Goal: Information Seeking & Learning: Learn about a topic

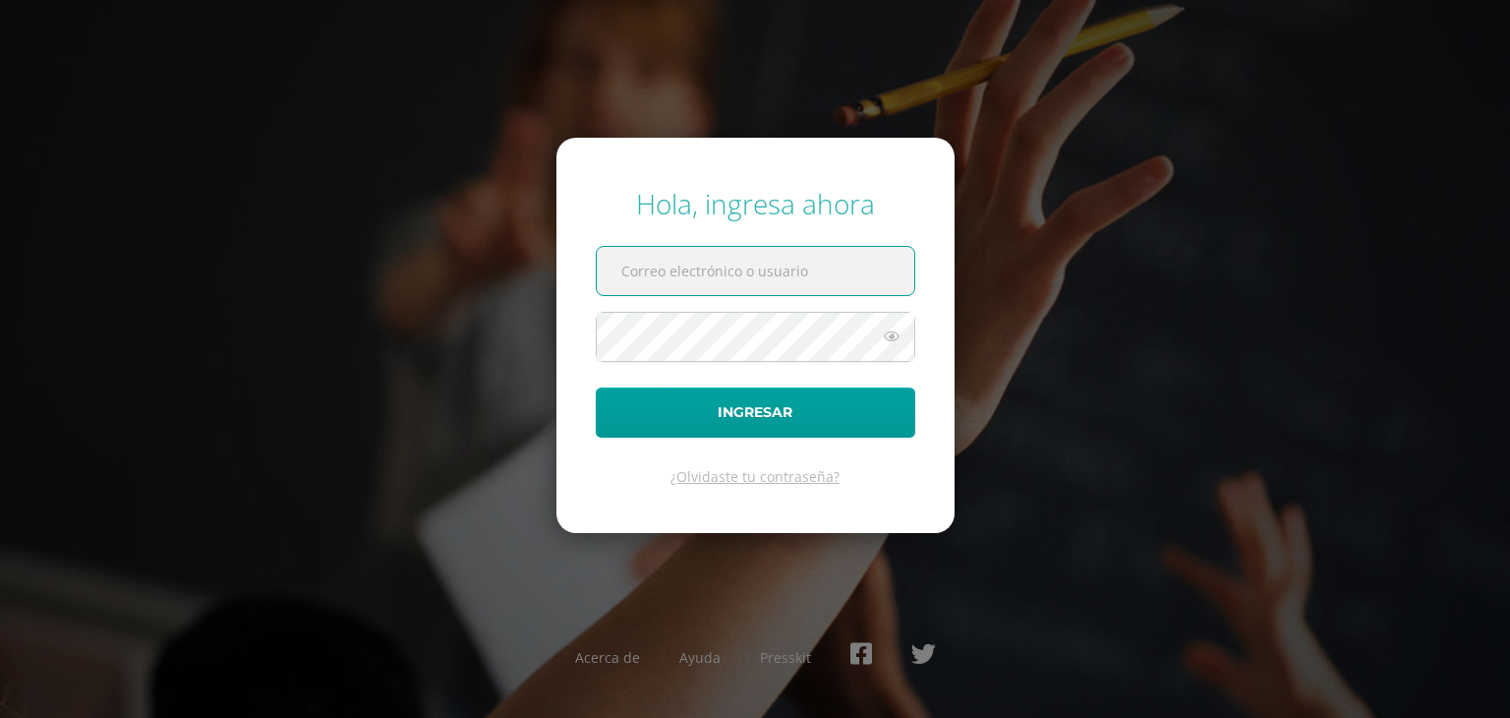
type input "122@laestrella.edu.gt"
click at [596, 387] on button "Ingresar" at bounding box center [755, 412] width 319 height 50
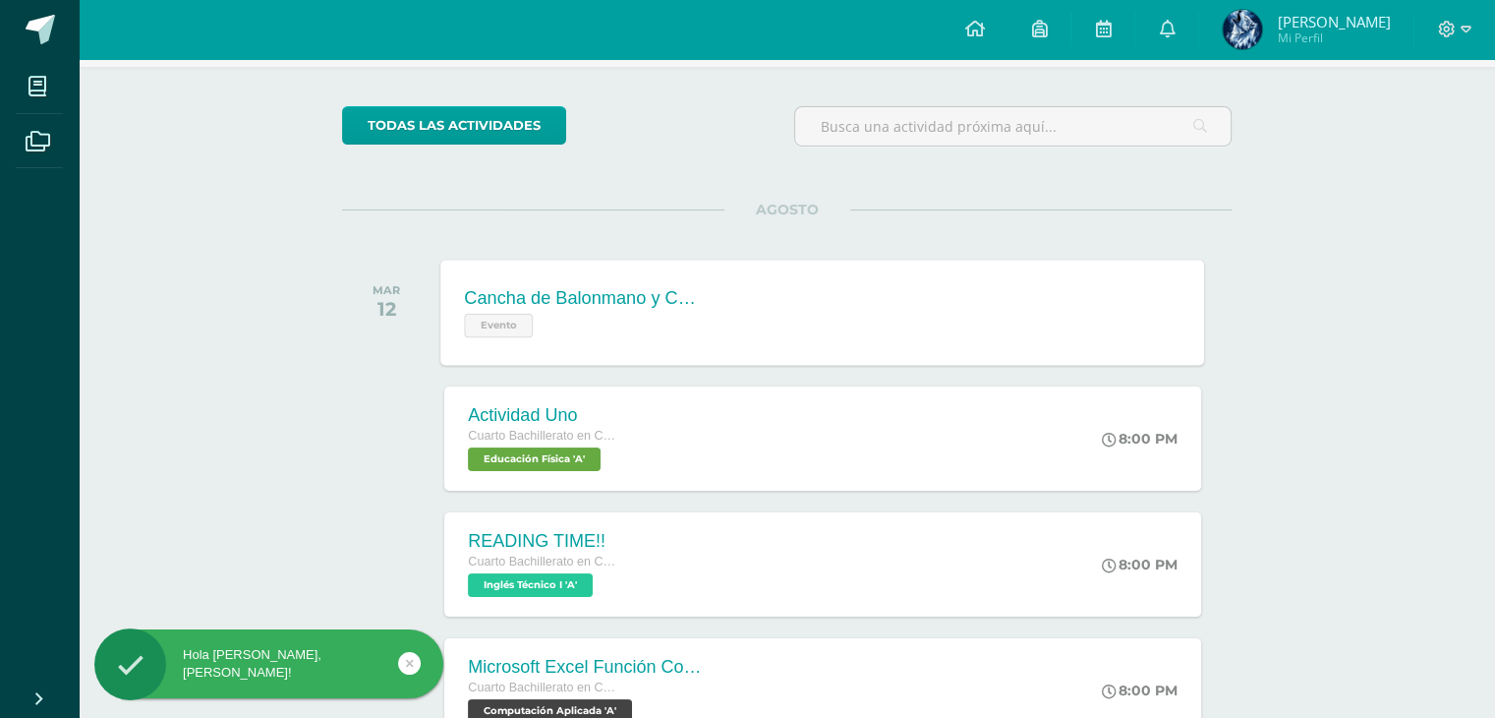
scroll to position [197, 0]
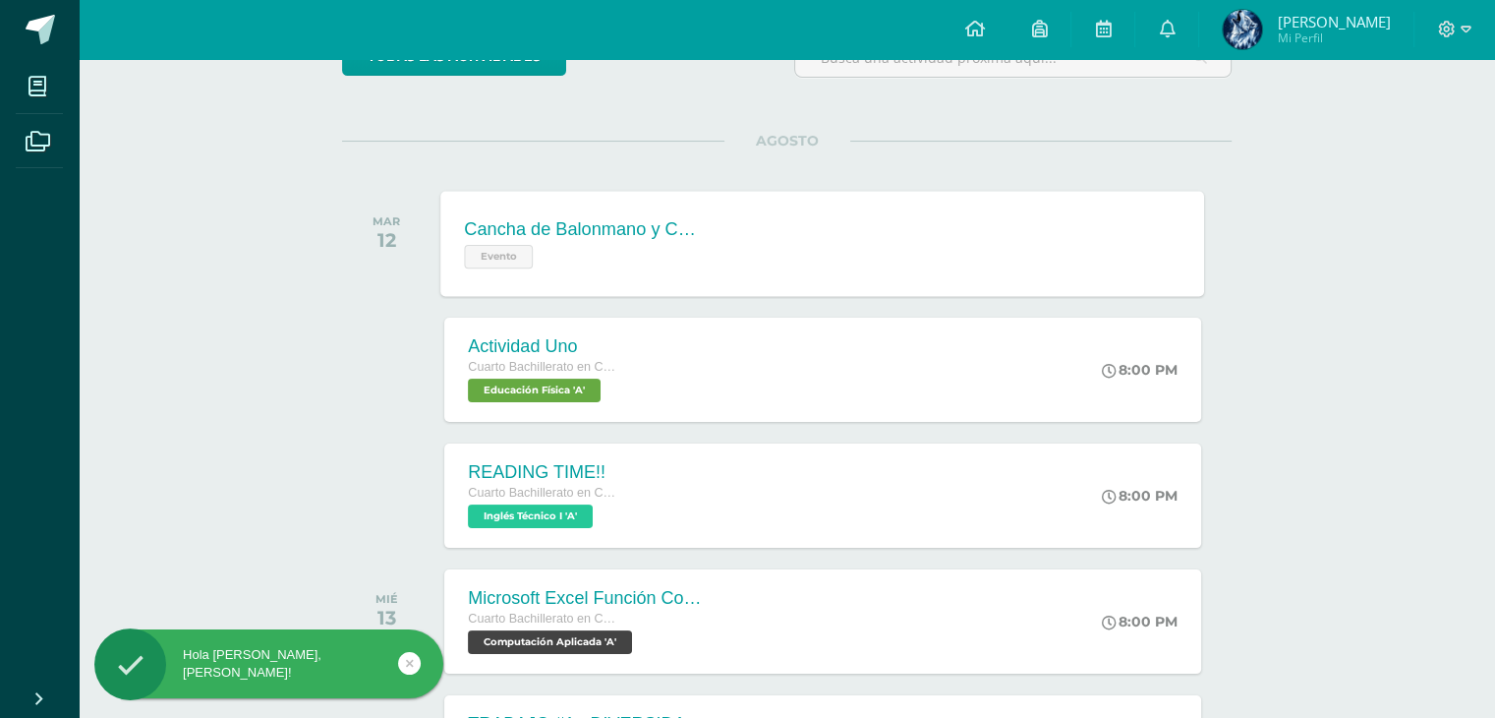
click at [671, 247] on div "Evento" at bounding box center [584, 254] width 238 height 29
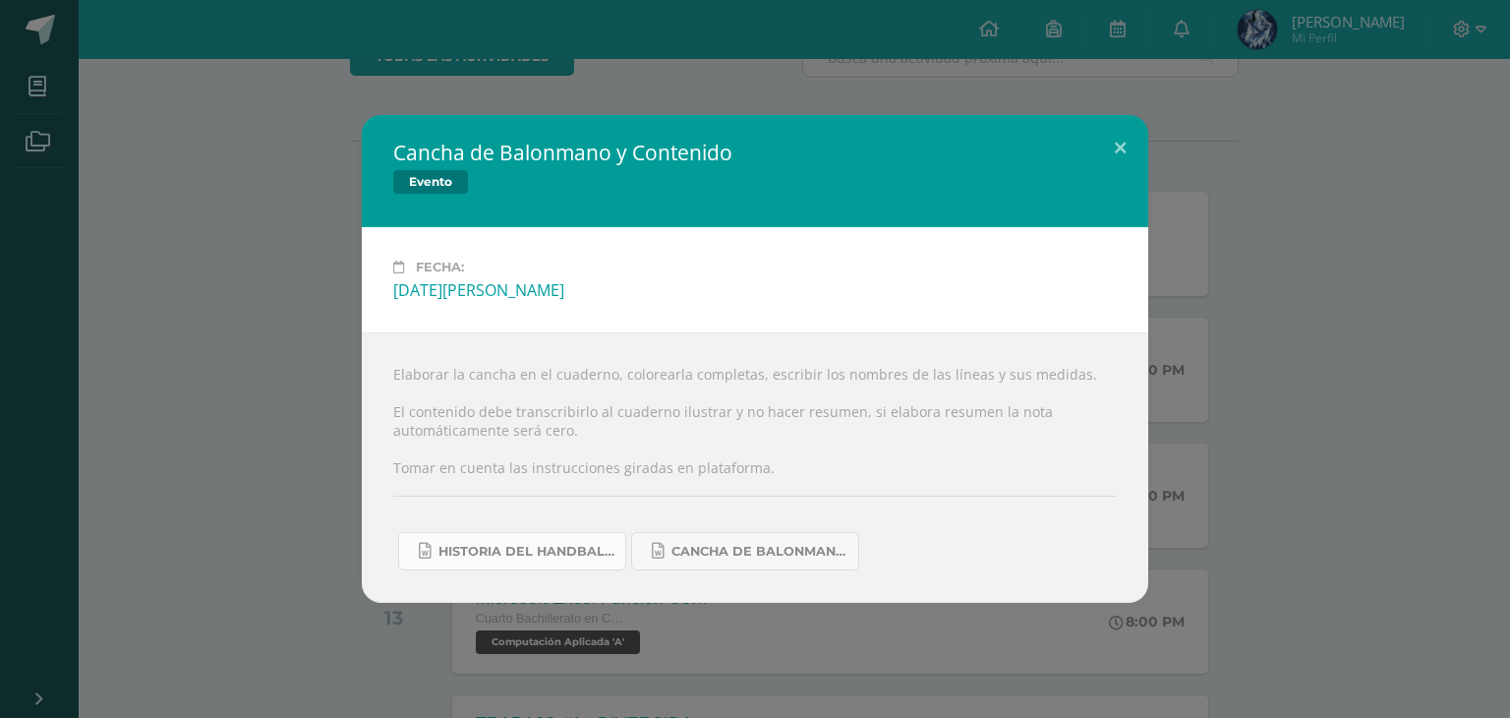
click at [513, 539] on link "Historia del handball.docx" at bounding box center [512, 551] width 228 height 38
click at [789, 544] on span "Cancha de Balonmano.docx" at bounding box center [759, 552] width 177 height 16
click at [295, 261] on div "Cancha de Balonmano y Contenido Evento Fecha: [DATE][PERSON_NAME] Elaborar la c…" at bounding box center [755, 359] width 1494 height 488
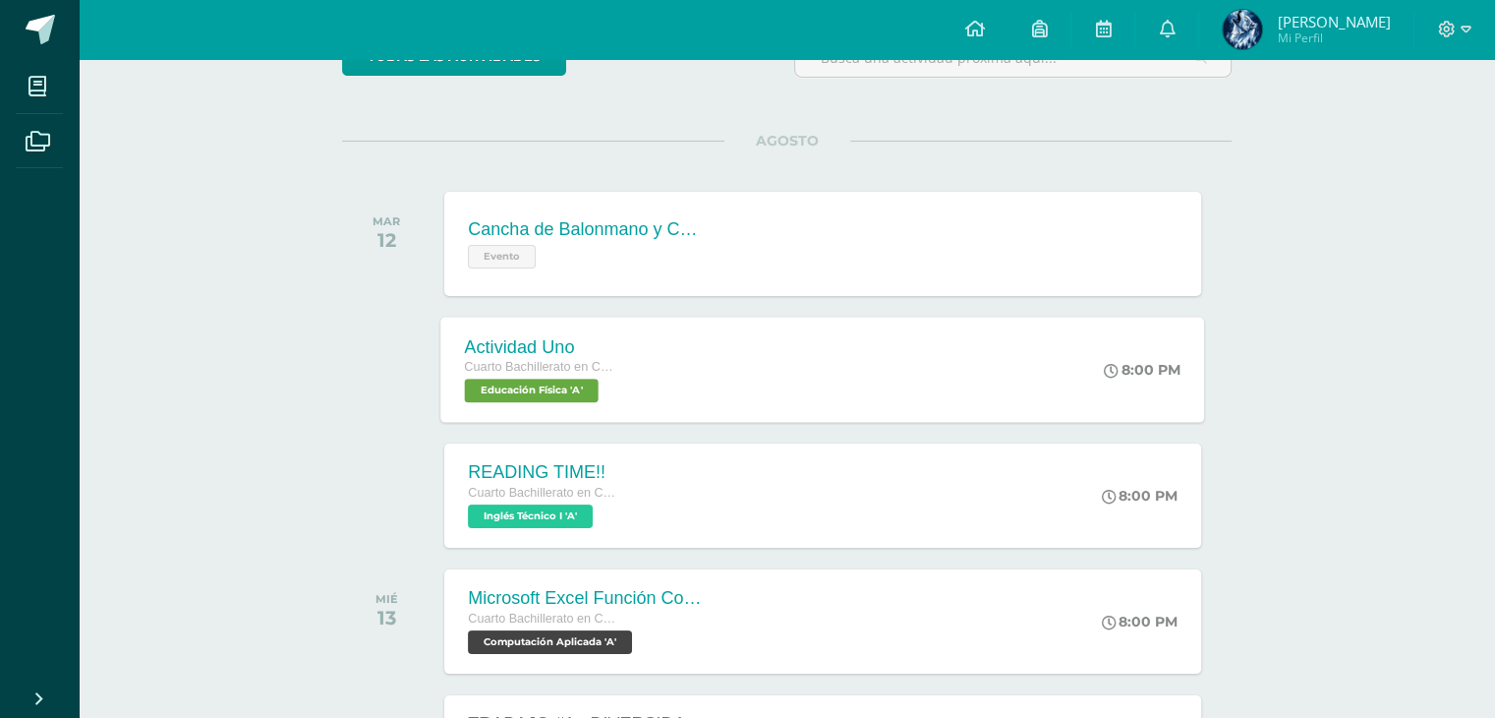
scroll to position [492, 0]
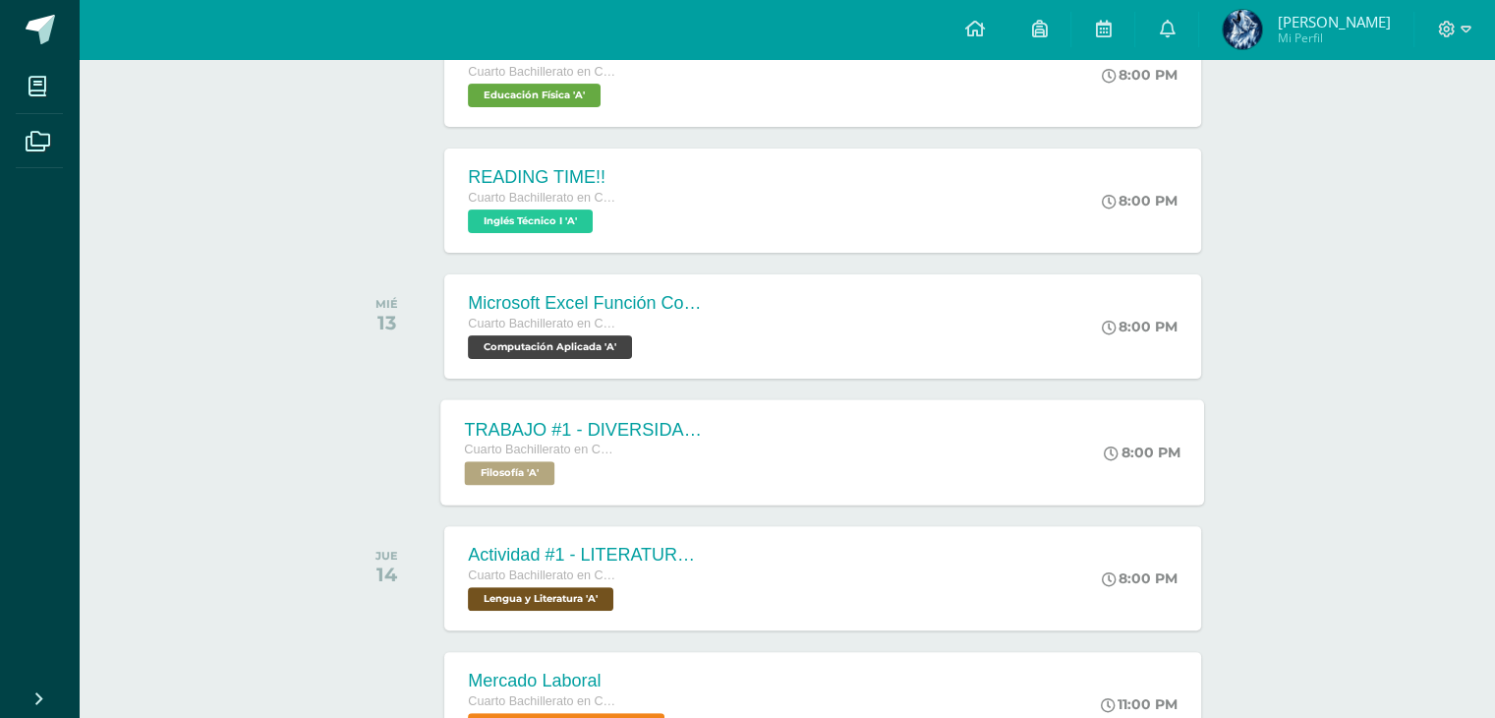
click at [762, 418] on div "TRABAJO #1 - DIVERSIDAD CULTURAL Cuarto Bachillerato en CCLL con Orientación en…" at bounding box center [823, 451] width 764 height 105
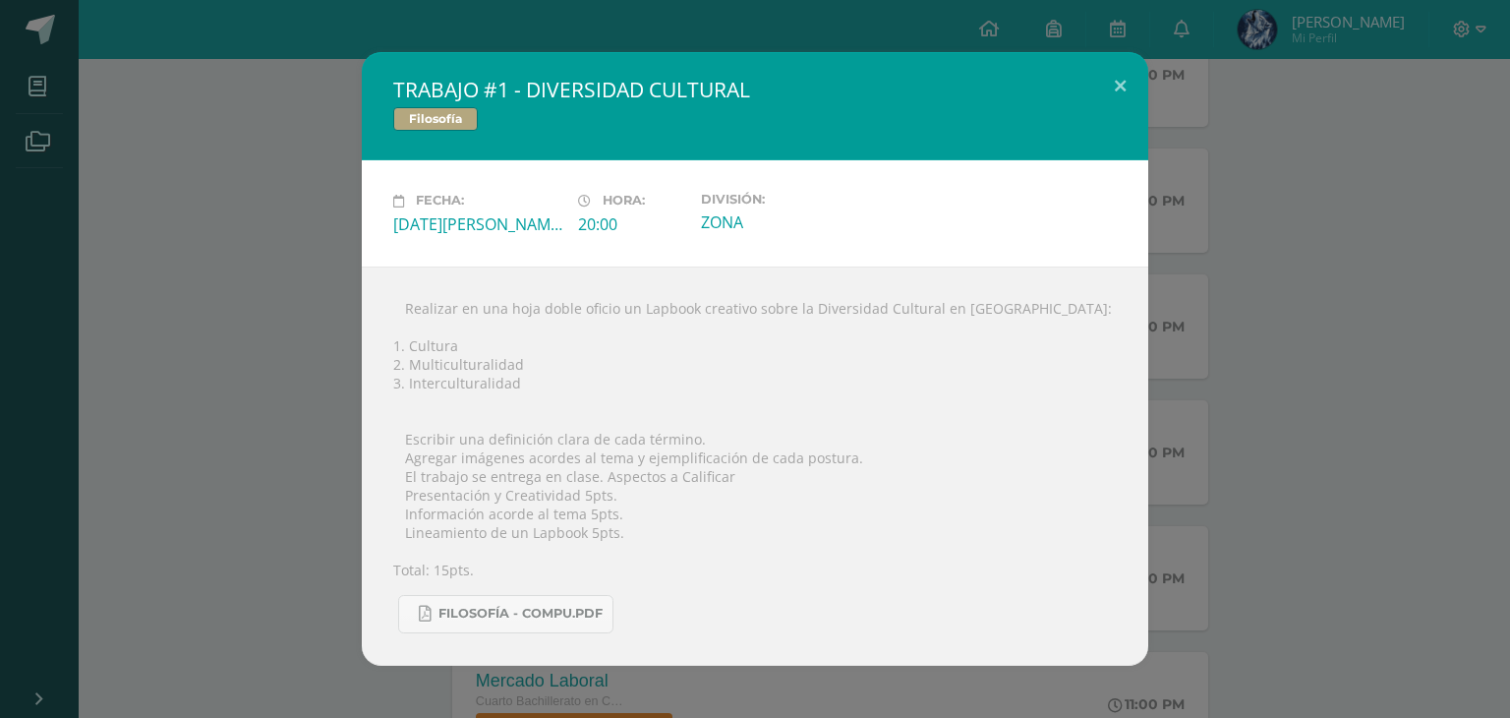
click at [300, 327] on div "TRABAJO #1 - DIVERSIDAD CULTURAL Filosofía Fecha: [DATE][PERSON_NAME] Hora: 20:…" at bounding box center [755, 358] width 1494 height 612
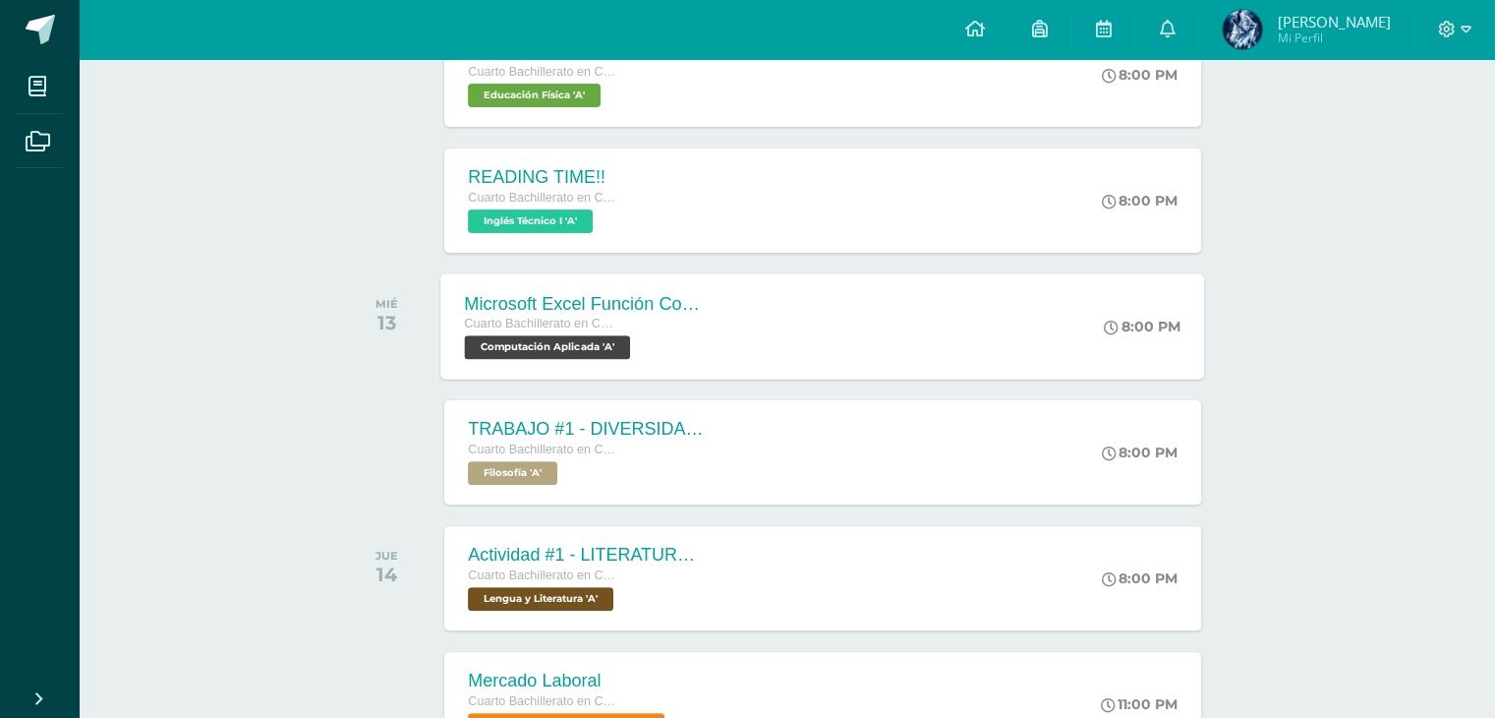
click at [683, 348] on div "Cuarto Bachillerato en CCLL con Orientación en Computación Computación Aplicada…" at bounding box center [584, 336] width 238 height 45
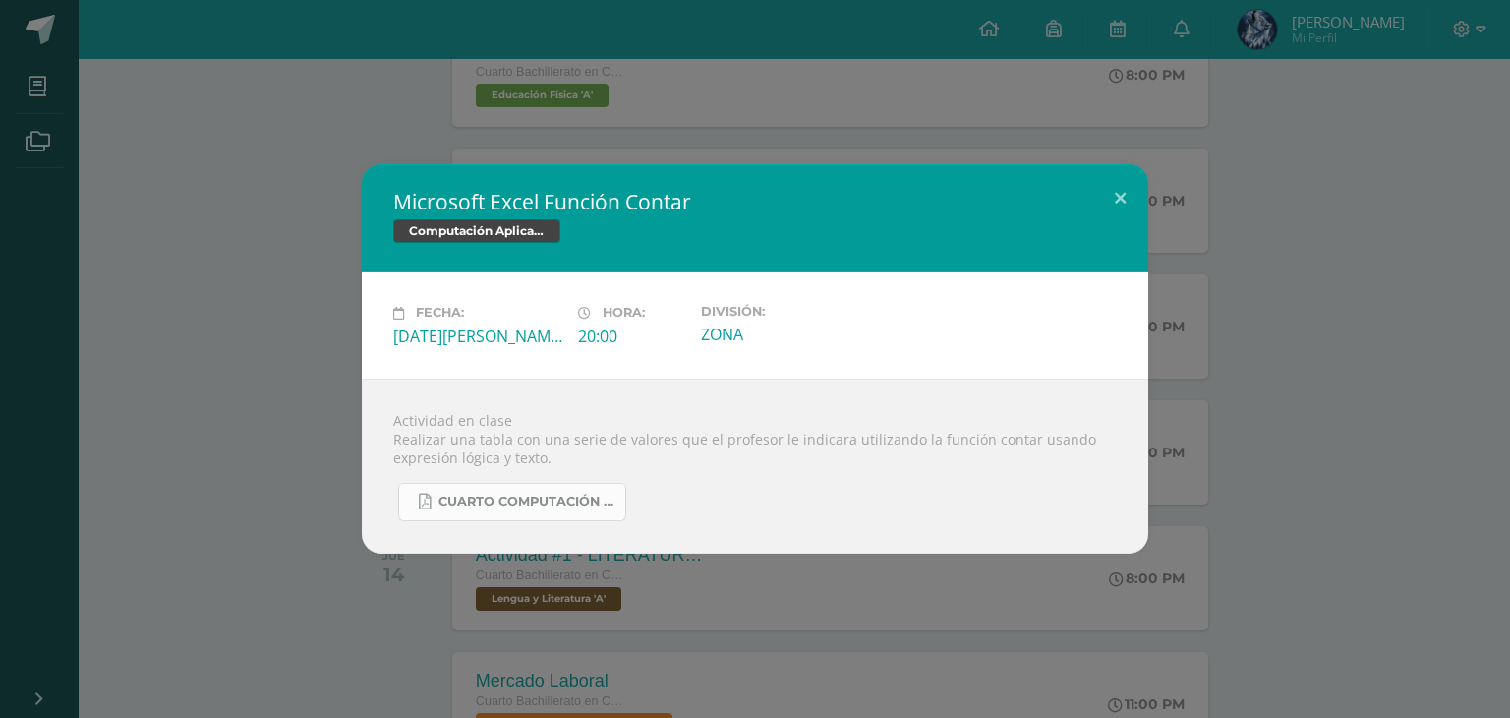
click at [476, 506] on span "CUARTO COMPUTACIÓN 4TA UNIDAD.pdf" at bounding box center [526, 501] width 177 height 16
click at [203, 166] on div "Microsoft Excel Función Contar Computación Aplicada Fecha: [DATE][PERSON_NAME] …" at bounding box center [755, 358] width 1494 height 388
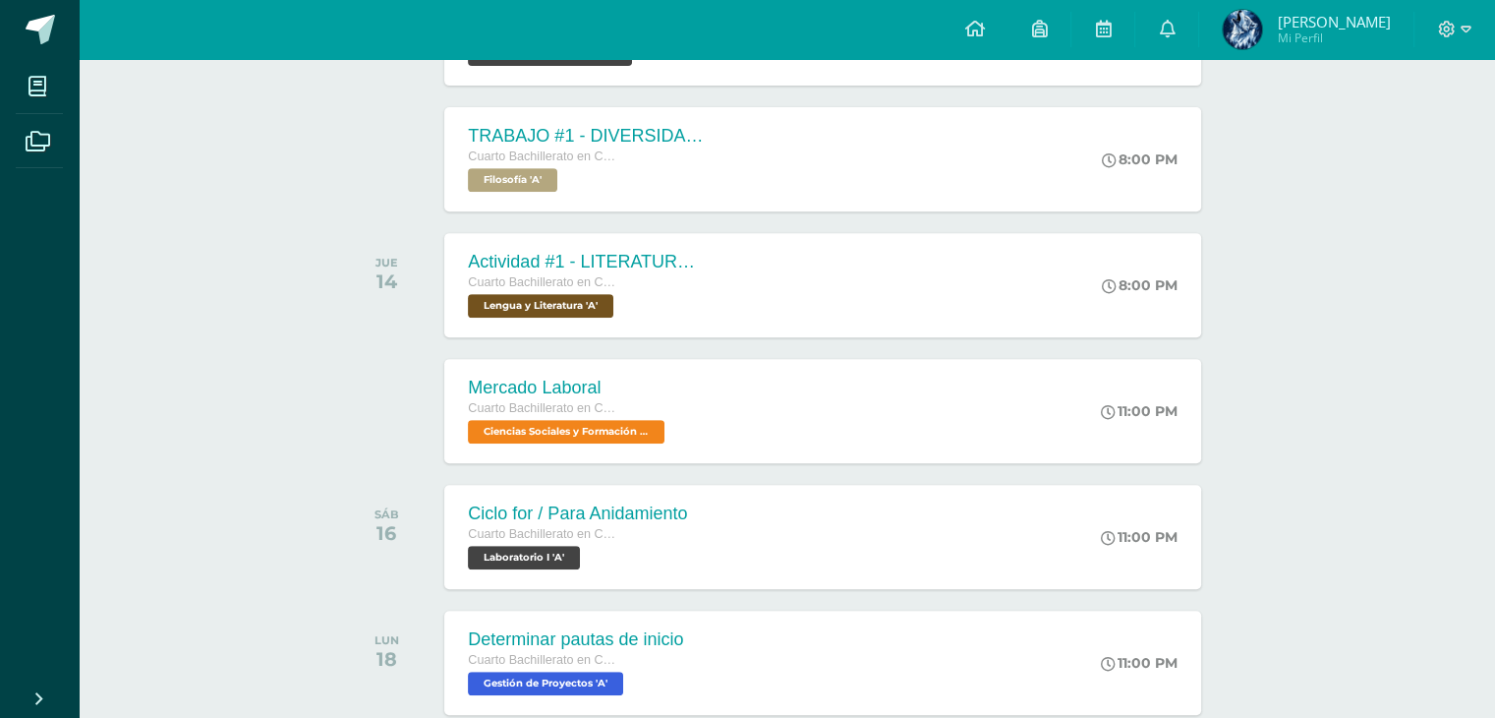
scroll to position [786, 0]
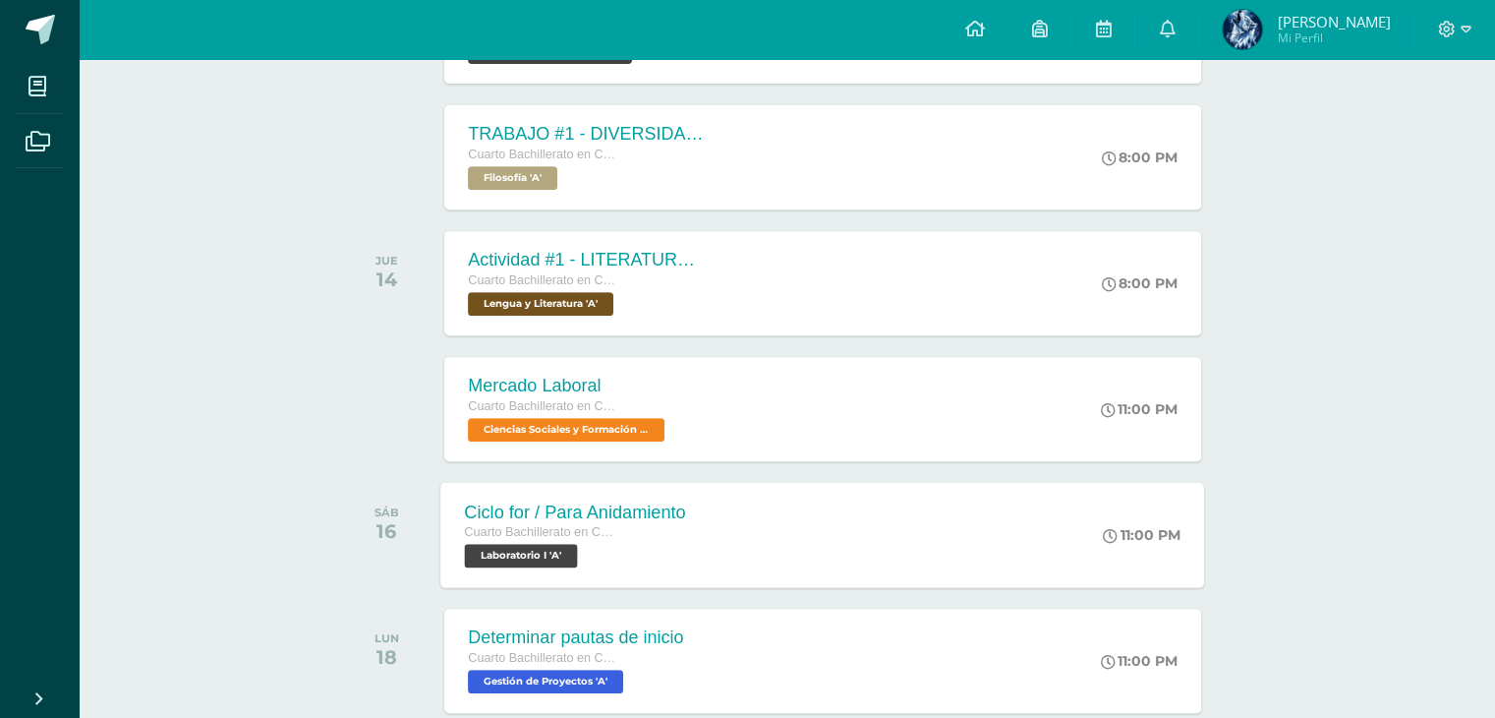
click at [662, 541] on div "Cuarto Bachillerato en CCLL con Orientación en Computación" at bounding box center [575, 533] width 221 height 22
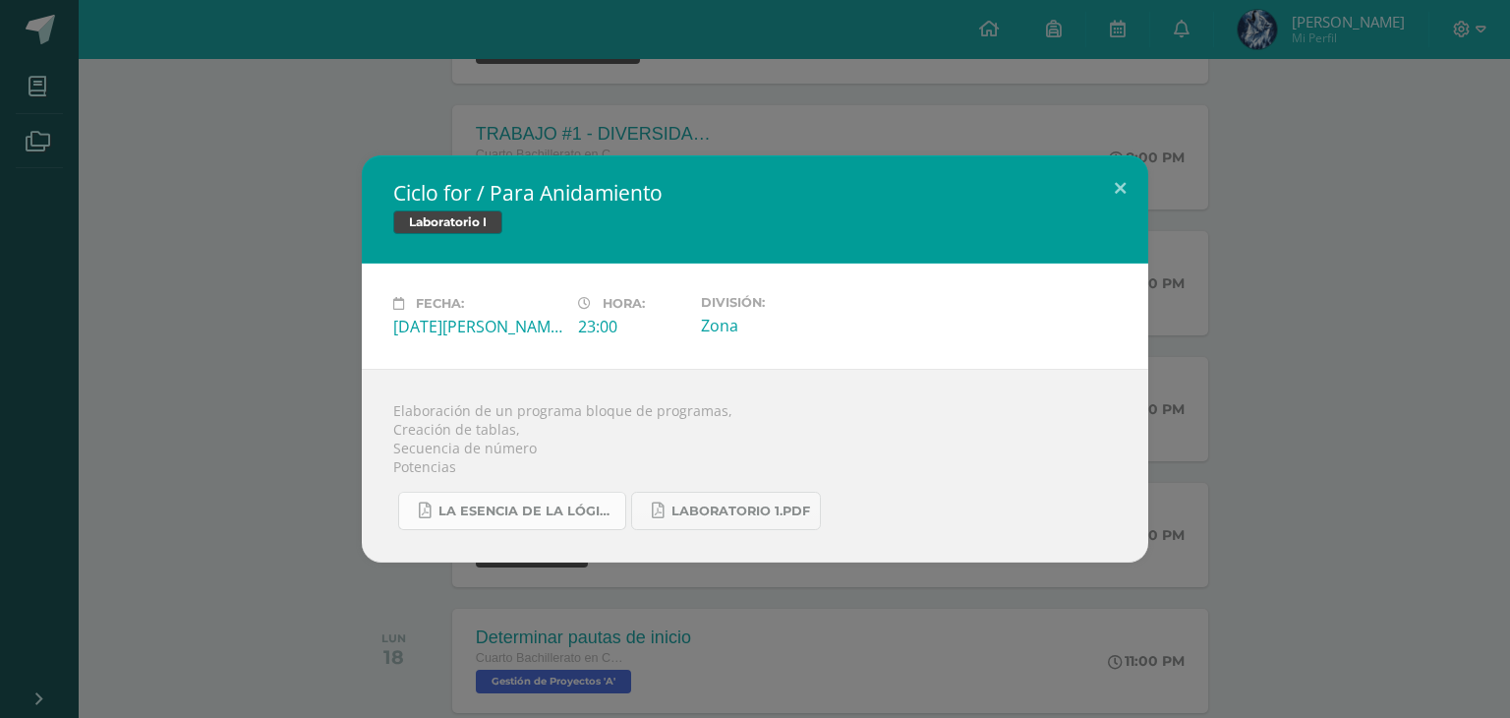
click at [504, 516] on span "La Esencia de la Lógica de Programación - [PERSON_NAME] - 1ra Edición.pdf" at bounding box center [526, 511] width 177 height 16
click at [721, 508] on span "Laboratorio 1.pdf" at bounding box center [740, 511] width 139 height 16
click at [165, 192] on div "Ciclo for / Para Anidamiento Laboratorio I Fecha: [DATE][PERSON_NAME] Hora: 23:…" at bounding box center [755, 358] width 1494 height 407
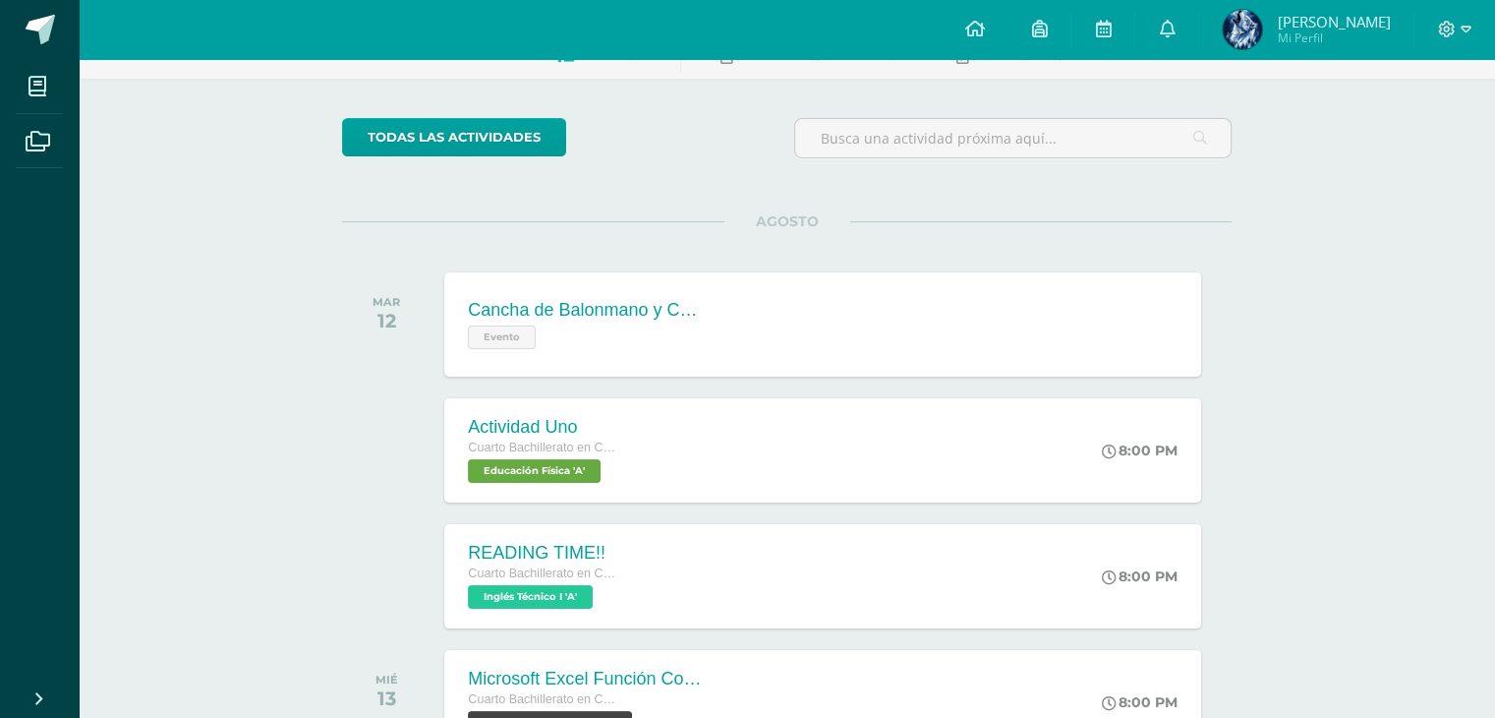
scroll to position [98, 0]
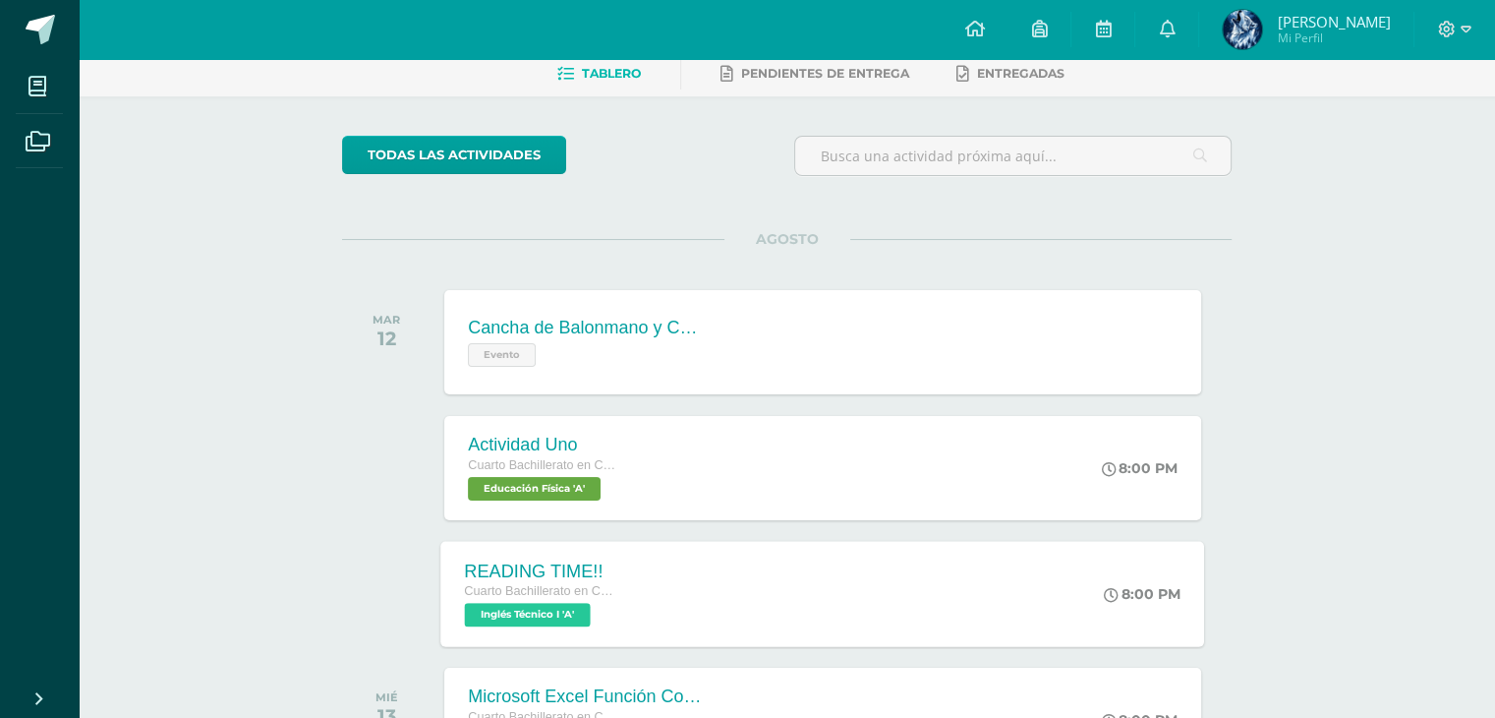
click at [741, 561] on div "READING TIME!! Cuarto Bachillerato en CCLL con Orientación en Computación Inglé…" at bounding box center [823, 593] width 764 height 105
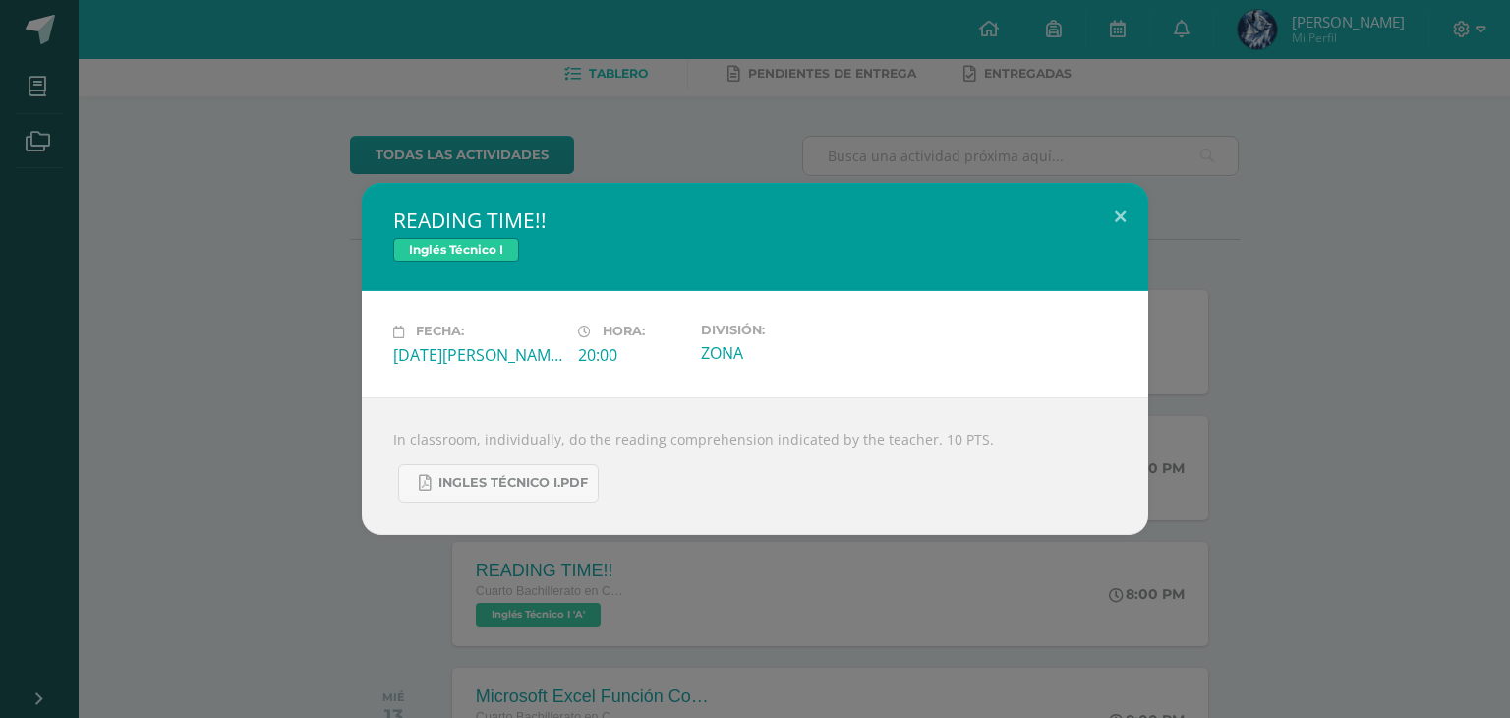
click at [167, 336] on div "READING TIME!! Inglés Técnico I Fecha: [DATE][PERSON_NAME] Hora: 20:00 División…" at bounding box center [755, 358] width 1494 height 351
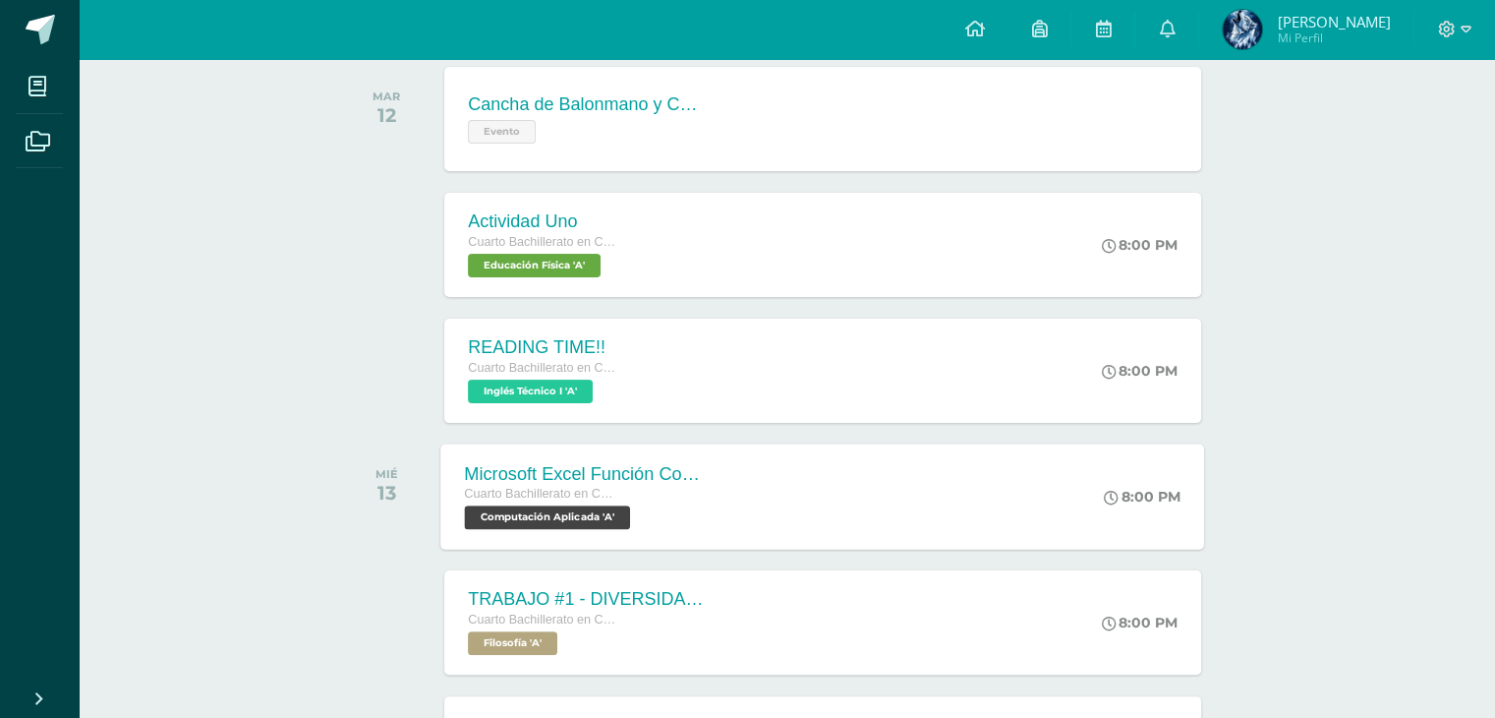
scroll to position [393, 0]
